Goal: Task Accomplishment & Management: Manage account settings

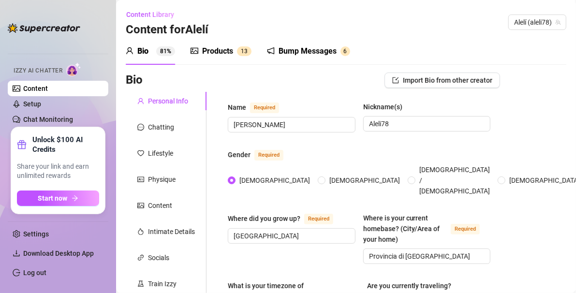
radio input "true"
type input "[DATE]"
click at [36, 106] on link "Setup" at bounding box center [32, 104] width 18 height 8
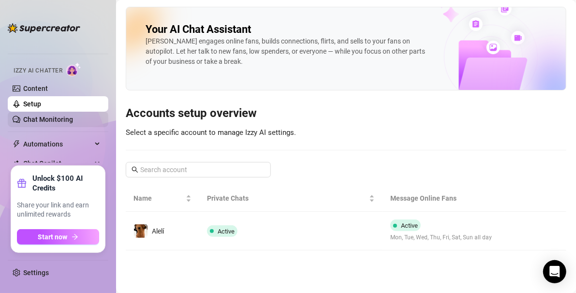
click at [40, 120] on link "Chat Monitoring" at bounding box center [48, 120] width 50 height 8
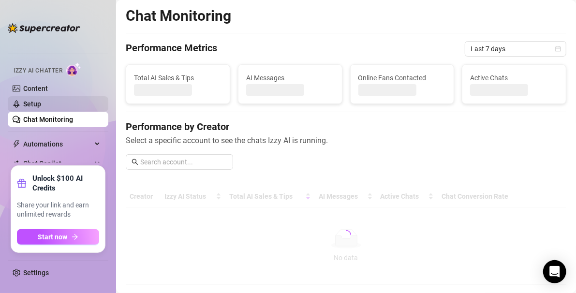
click at [36, 108] on link "Setup" at bounding box center [32, 104] width 18 height 8
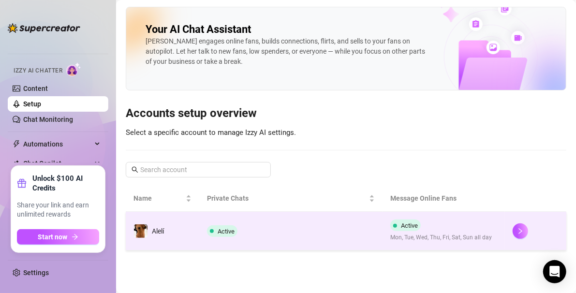
click at [270, 236] on td "Active" at bounding box center [291, 231] width 184 height 39
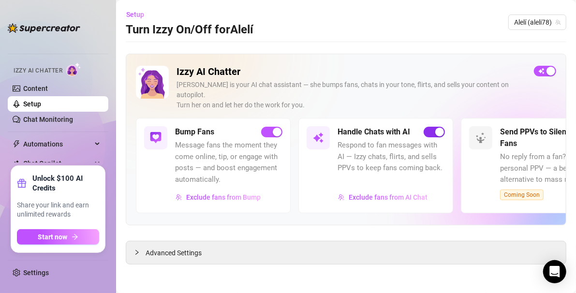
click at [429, 127] on span "button" at bounding box center [434, 132] width 21 height 11
